Goal: Information Seeking & Learning: Understand process/instructions

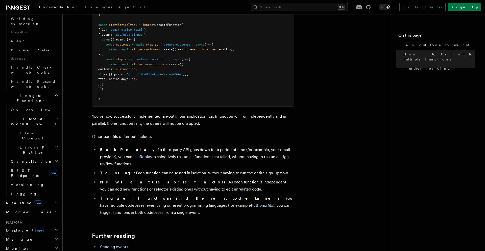
scroll to position [319, 0]
click at [35, 234] on h2 "Manage" at bounding box center [31, 238] width 55 height 9
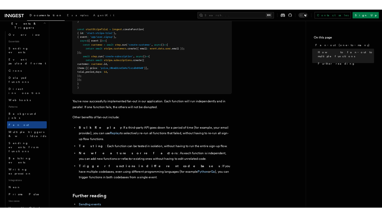
scroll to position [0, 0]
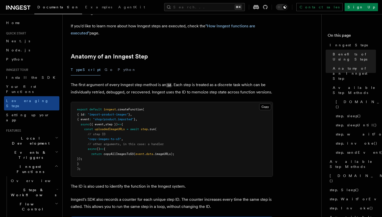
scroll to position [185, 0]
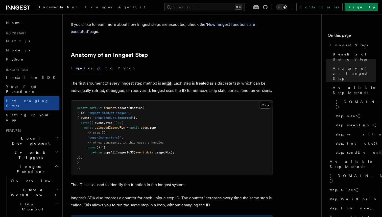
click at [71, 102] on div "Copy Copied export default inngest .createFunction ( { id : "import-product-ima…" at bounding box center [172, 137] width 202 height 75
click at [73, 113] on pre "export default inngest .createFunction ( { id : "import-product-images" } , { e…" at bounding box center [172, 137] width 202 height 74
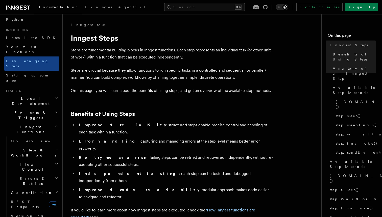
scroll to position [46, 0]
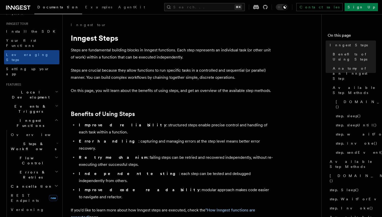
click at [32, 141] on span "Steps & Workflows" at bounding box center [32, 146] width 47 height 10
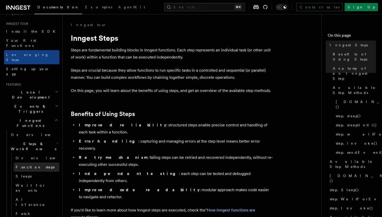
click at [30, 165] on span "Function steps" at bounding box center [35, 167] width 39 height 4
